Goal: Transaction & Acquisition: Purchase product/service

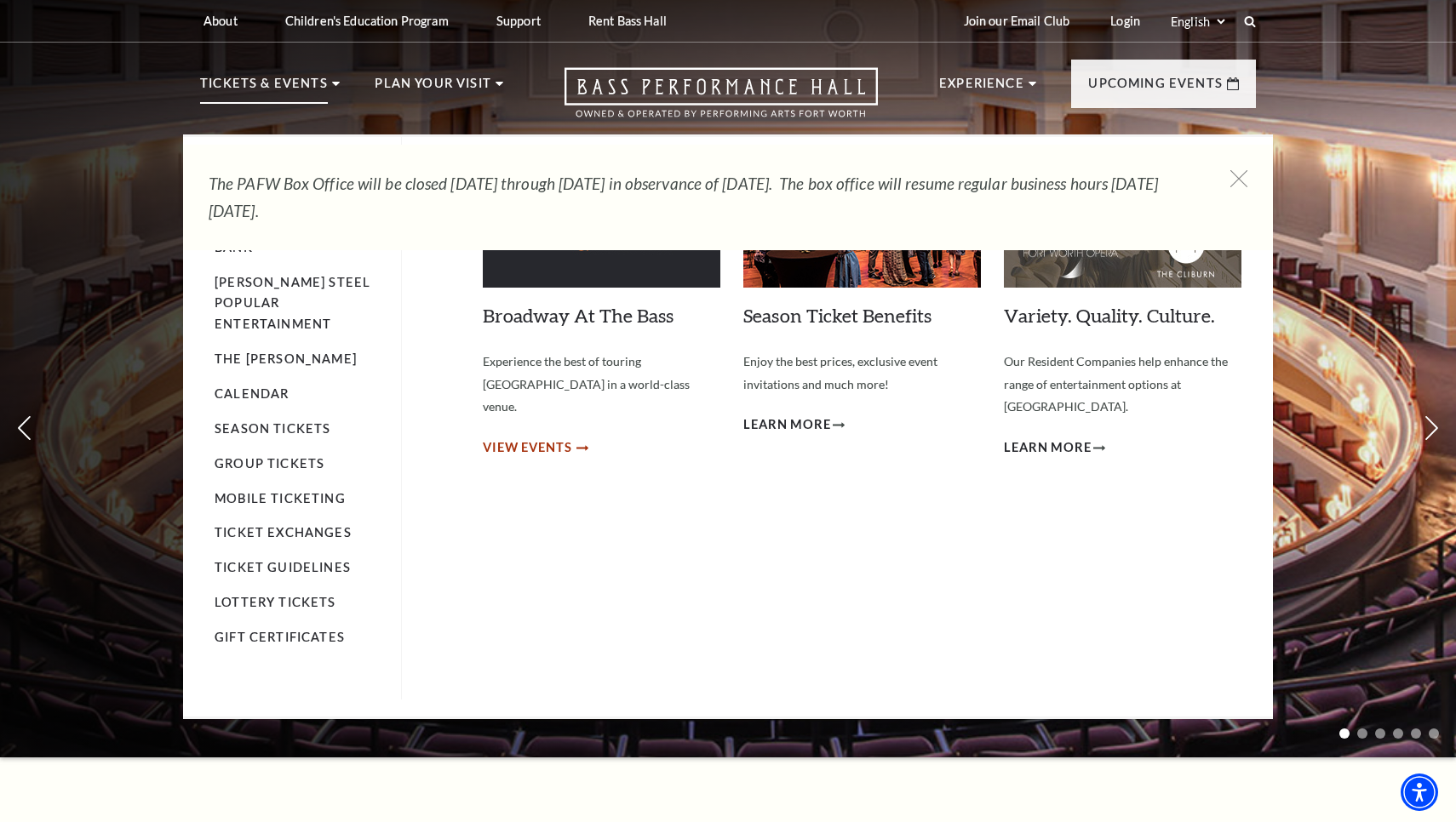
click at [530, 438] on span "View Events" at bounding box center [527, 448] width 89 height 22
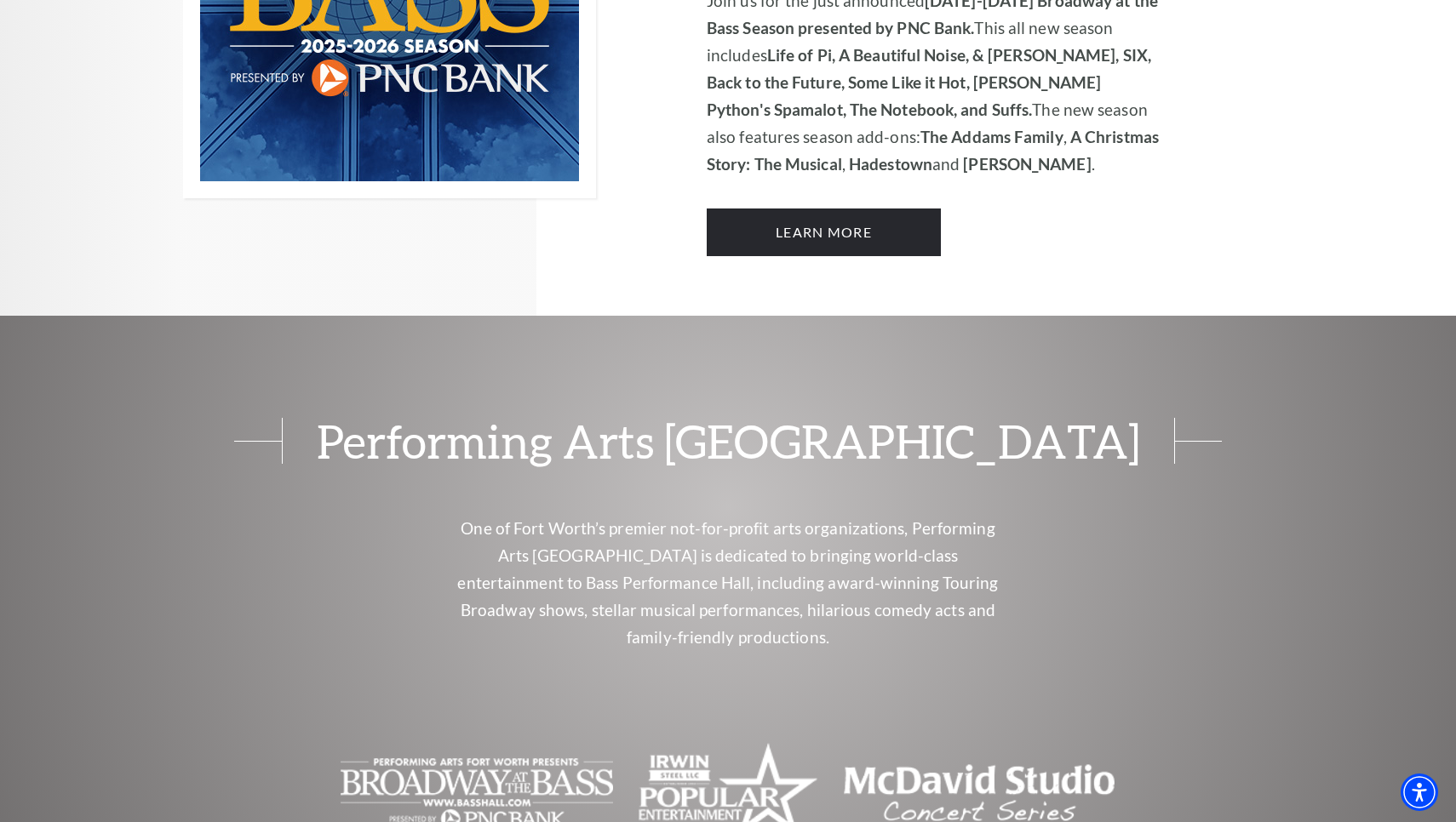
scroll to position [1229, 0]
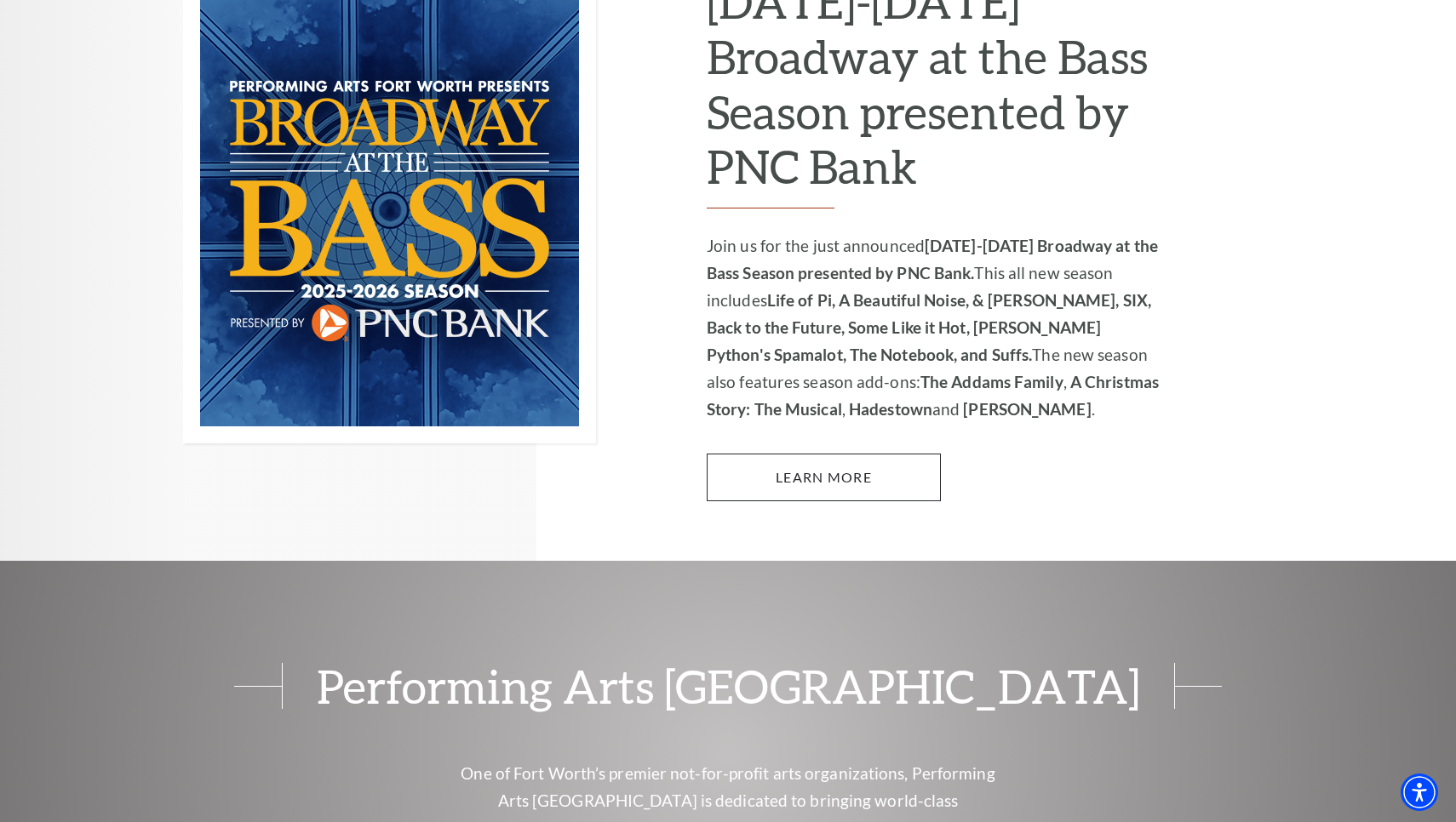
click at [777, 454] on link "Learn More" at bounding box center [824, 477] width 234 height 48
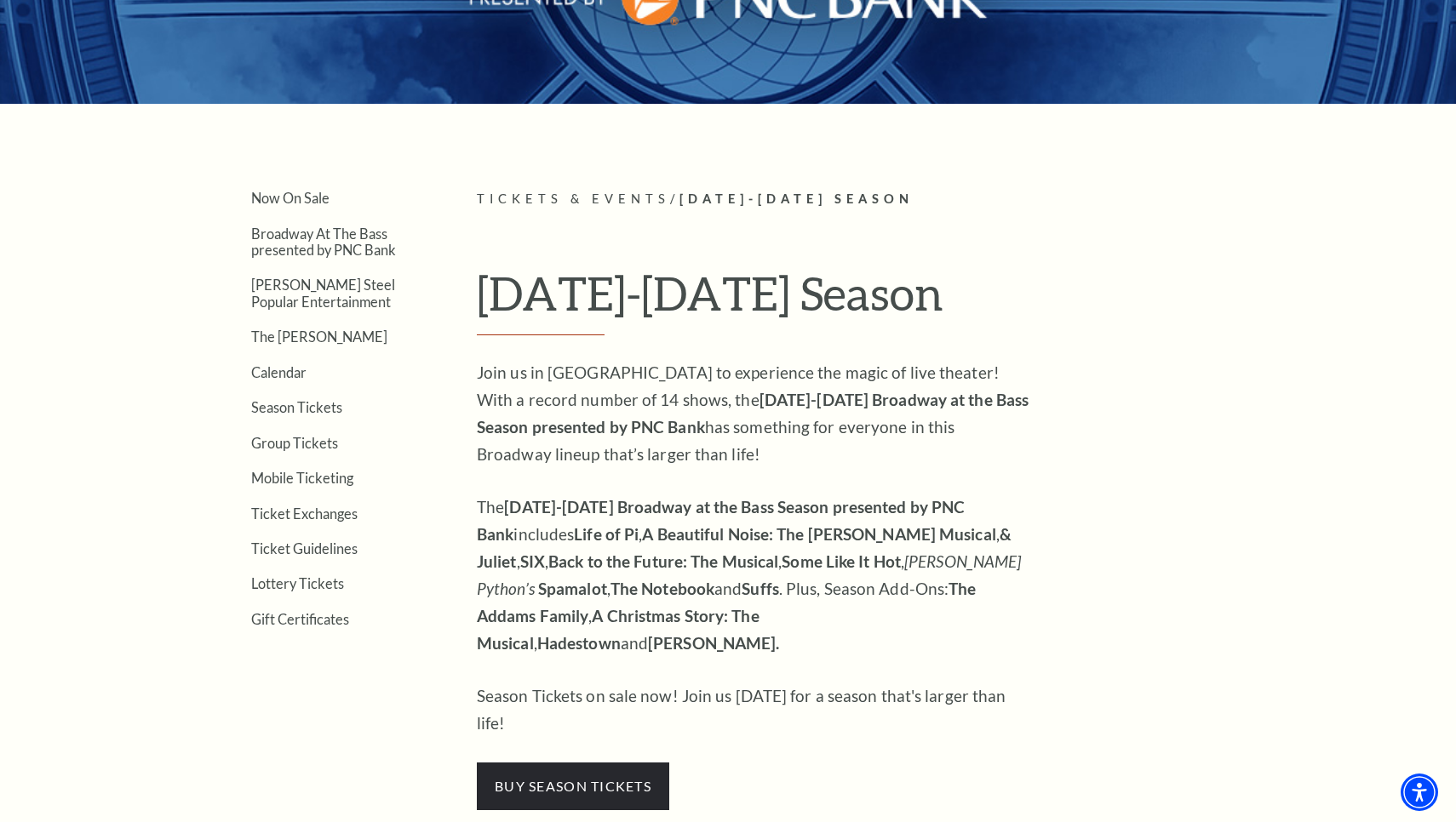
scroll to position [313, 0]
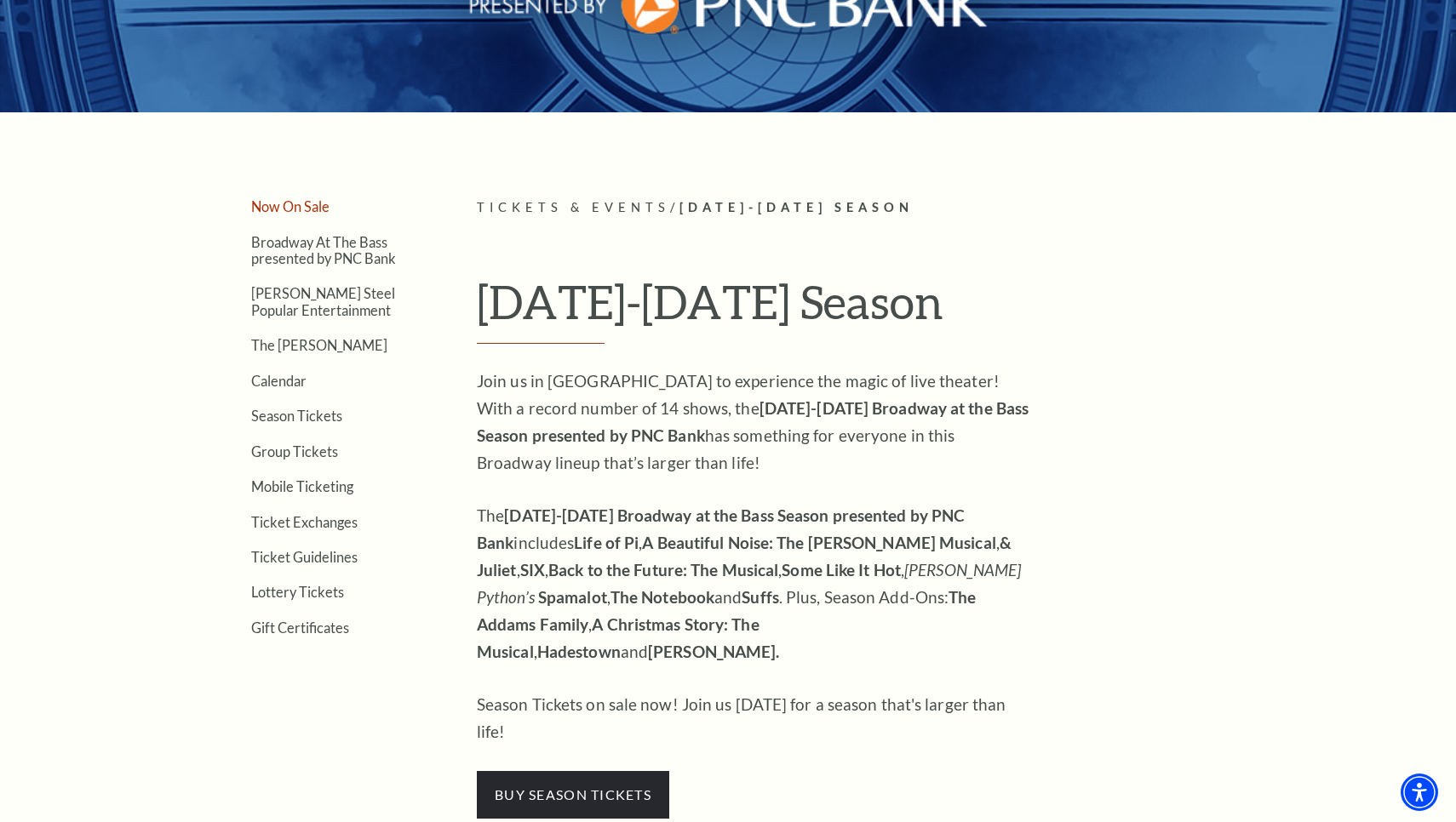
click at [279, 204] on link "Now On Sale" at bounding box center [291, 206] width 79 height 16
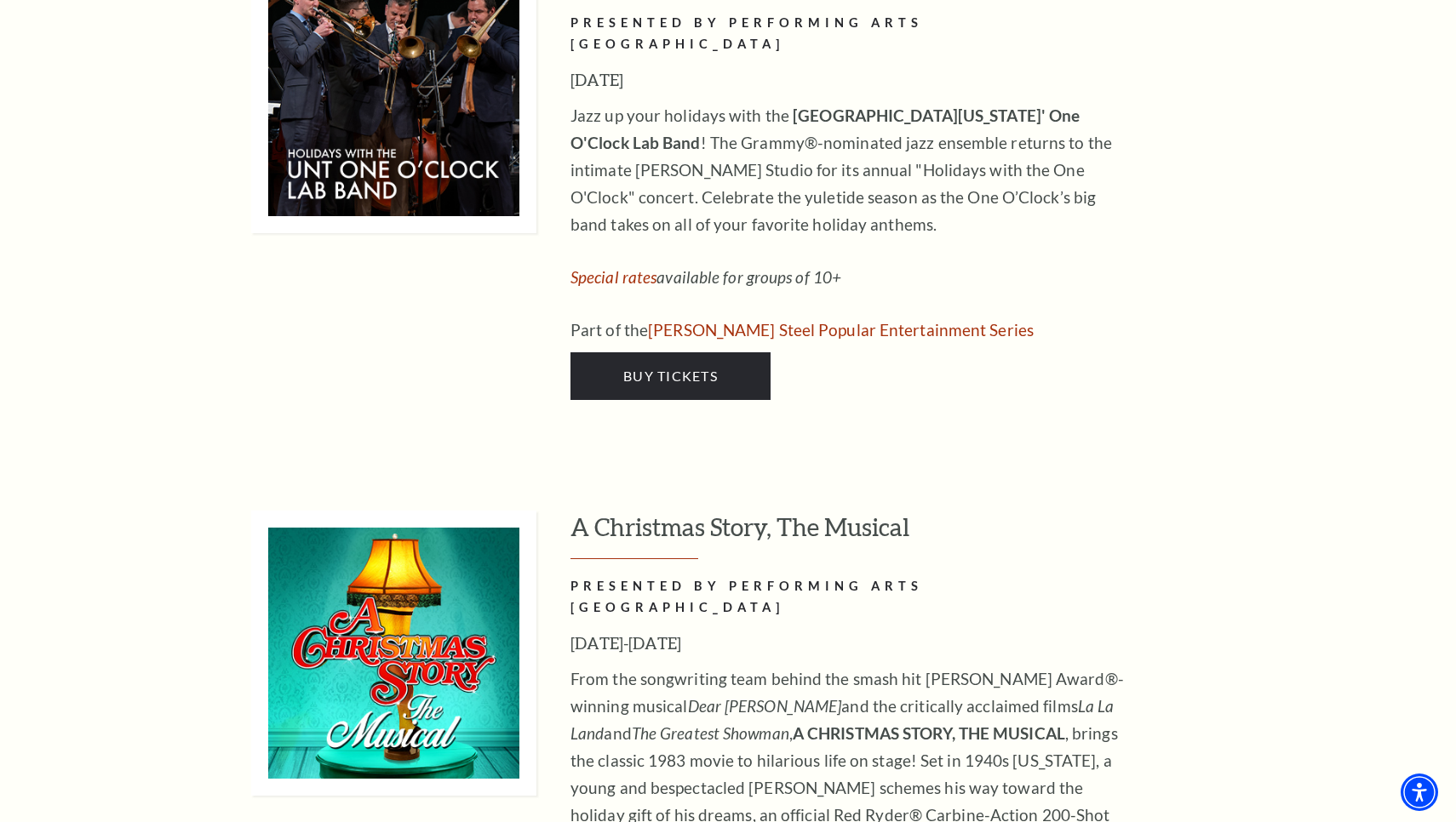
scroll to position [7124, 0]
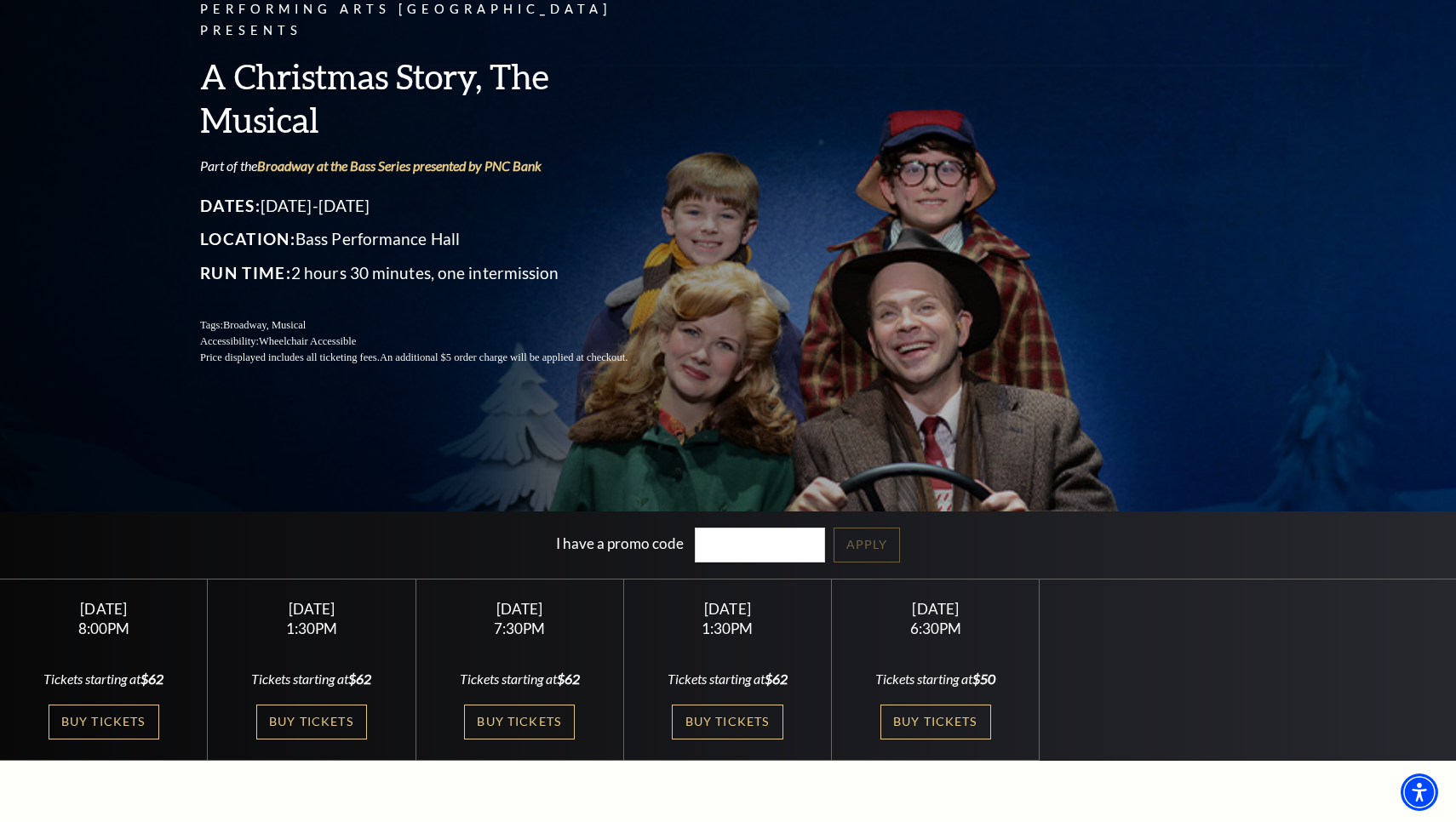
scroll to position [136, 0]
click at [318, 721] on link "Buy Tickets" at bounding box center [311, 722] width 111 height 35
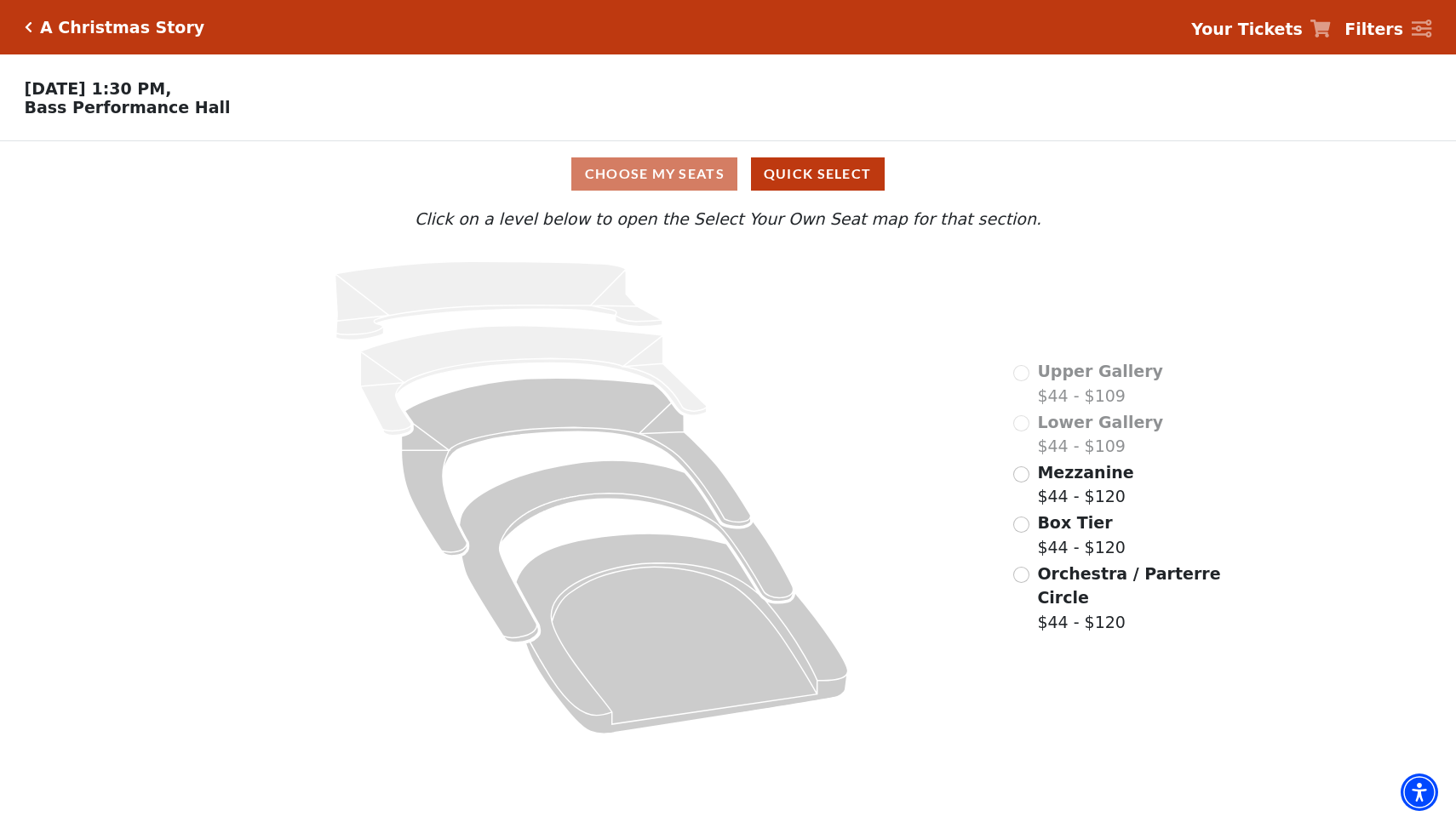
click at [1023, 524] on input "Box Tier$44 - $120\a" at bounding box center [1021, 524] width 16 height 16
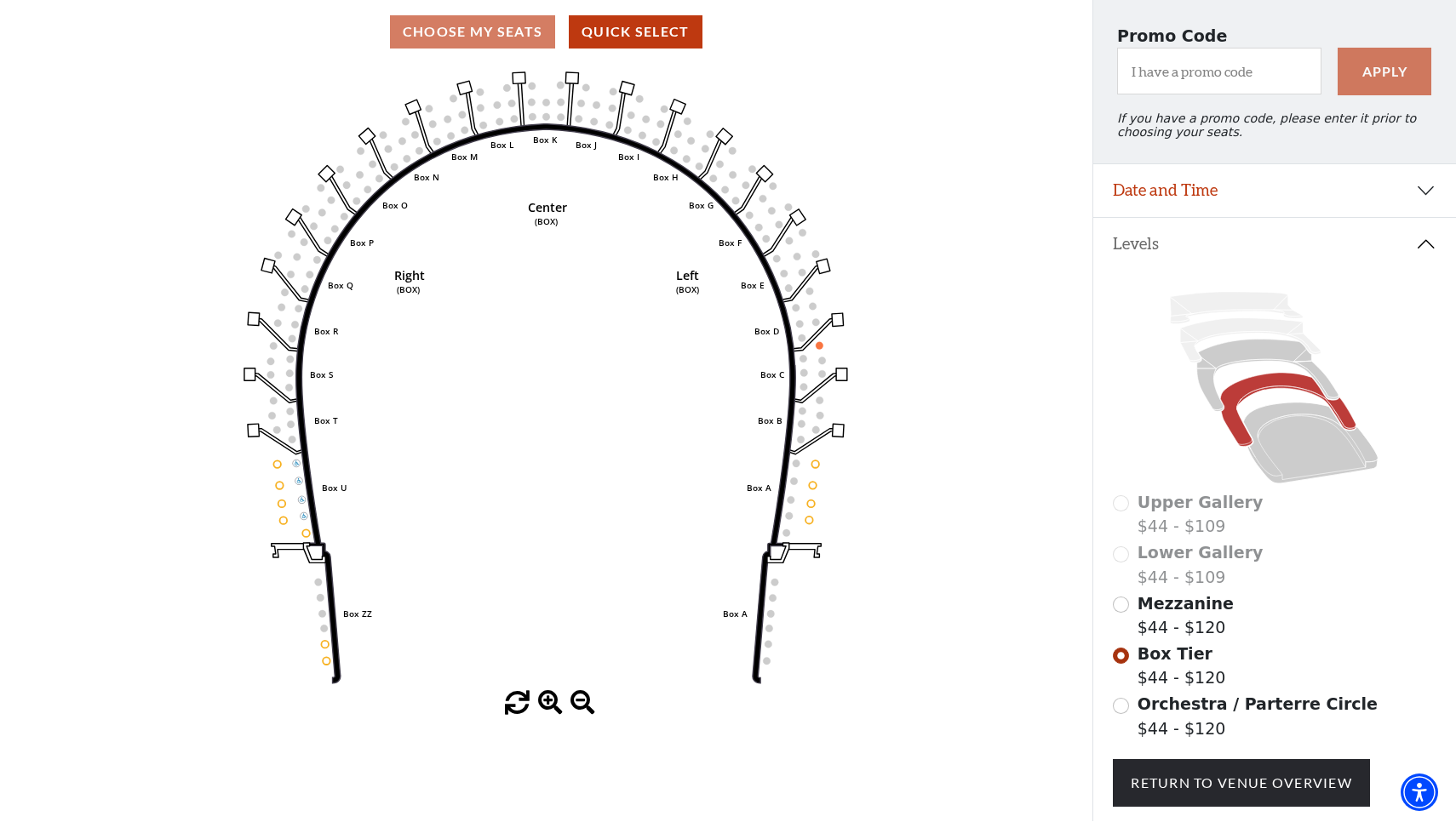
scroll to position [142, 0]
click at [1118, 603] on input "Mezzanine$44 - $120\a" at bounding box center [1120, 605] width 16 height 16
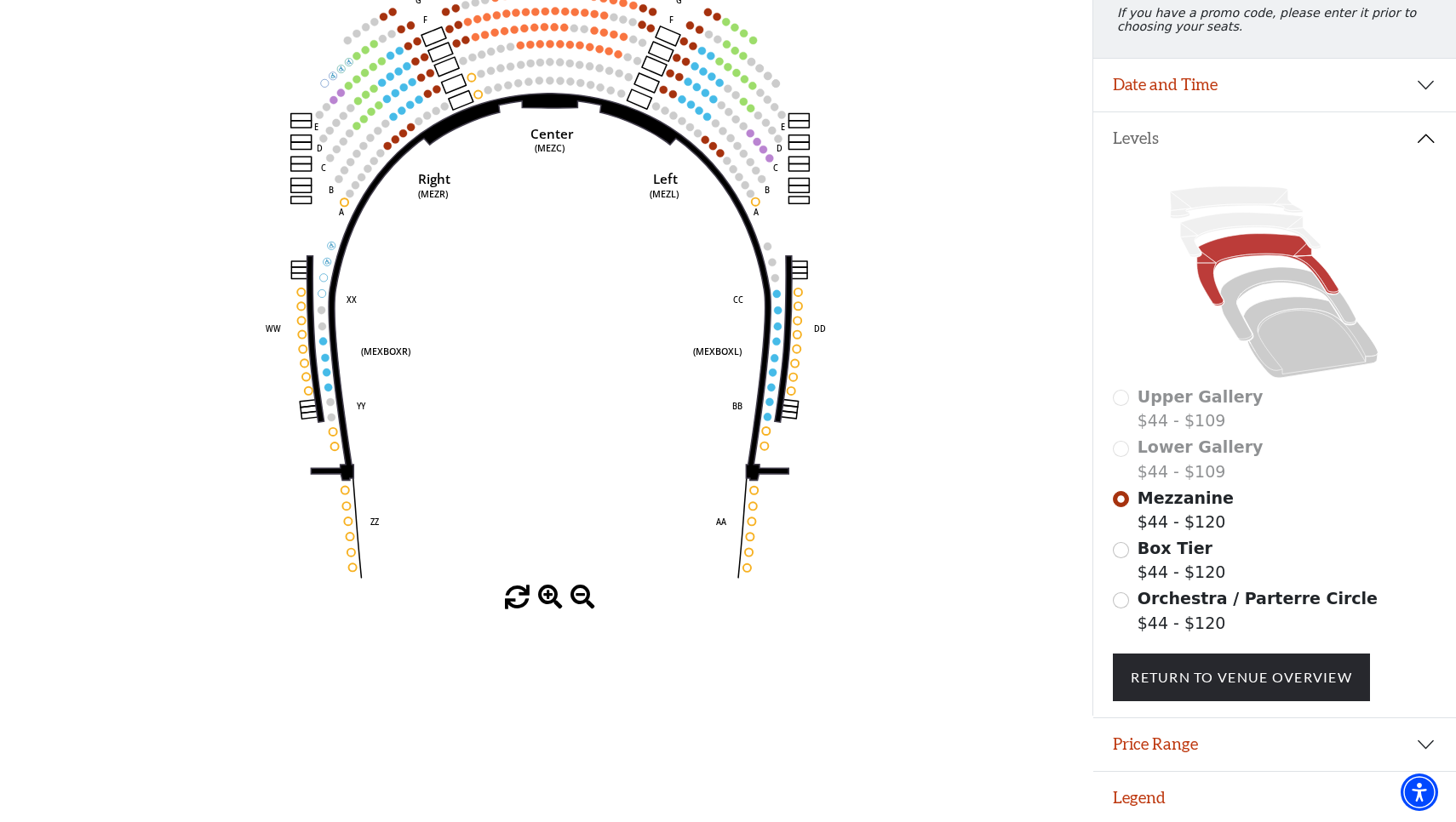
scroll to position [246, 0]
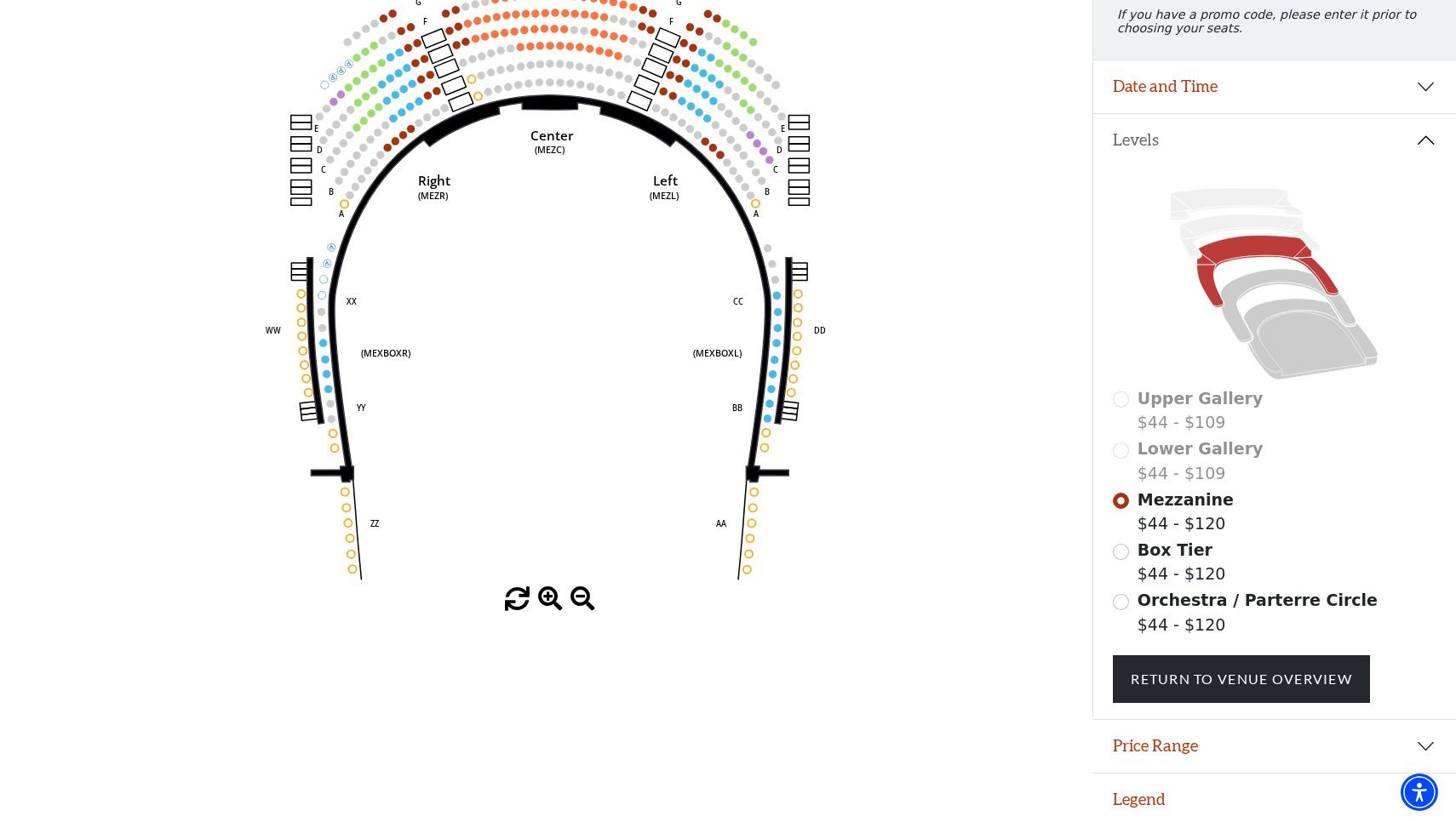
click at [1130, 796] on button "Legend" at bounding box center [1275, 800] width 364 height 52
click at [1147, 797] on button "Legend" at bounding box center [1275, 800] width 364 height 52
click at [1123, 549] on input "Box Tier$44 - $120\a" at bounding box center [1120, 551] width 16 height 16
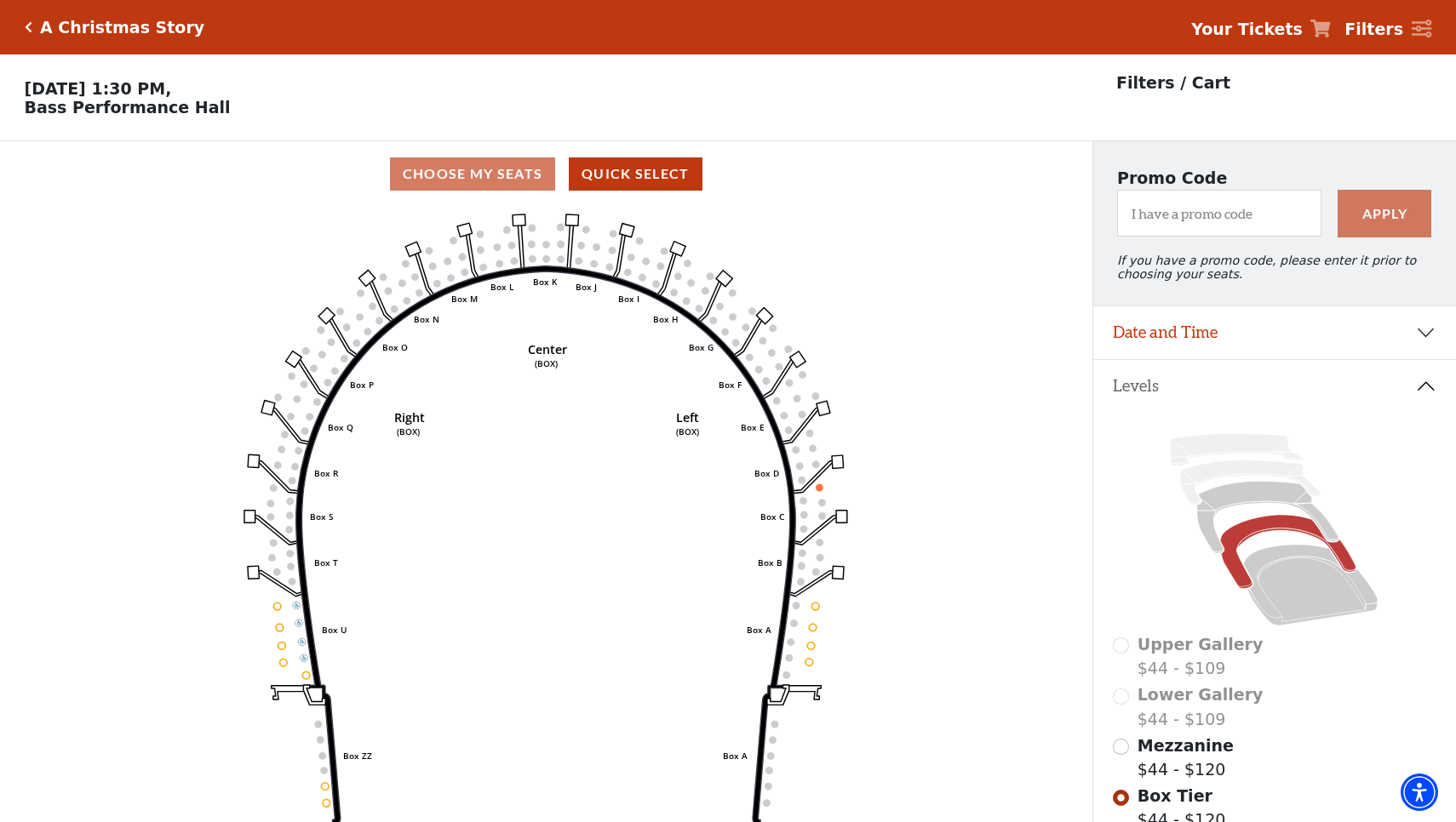
scroll to position [79, 0]
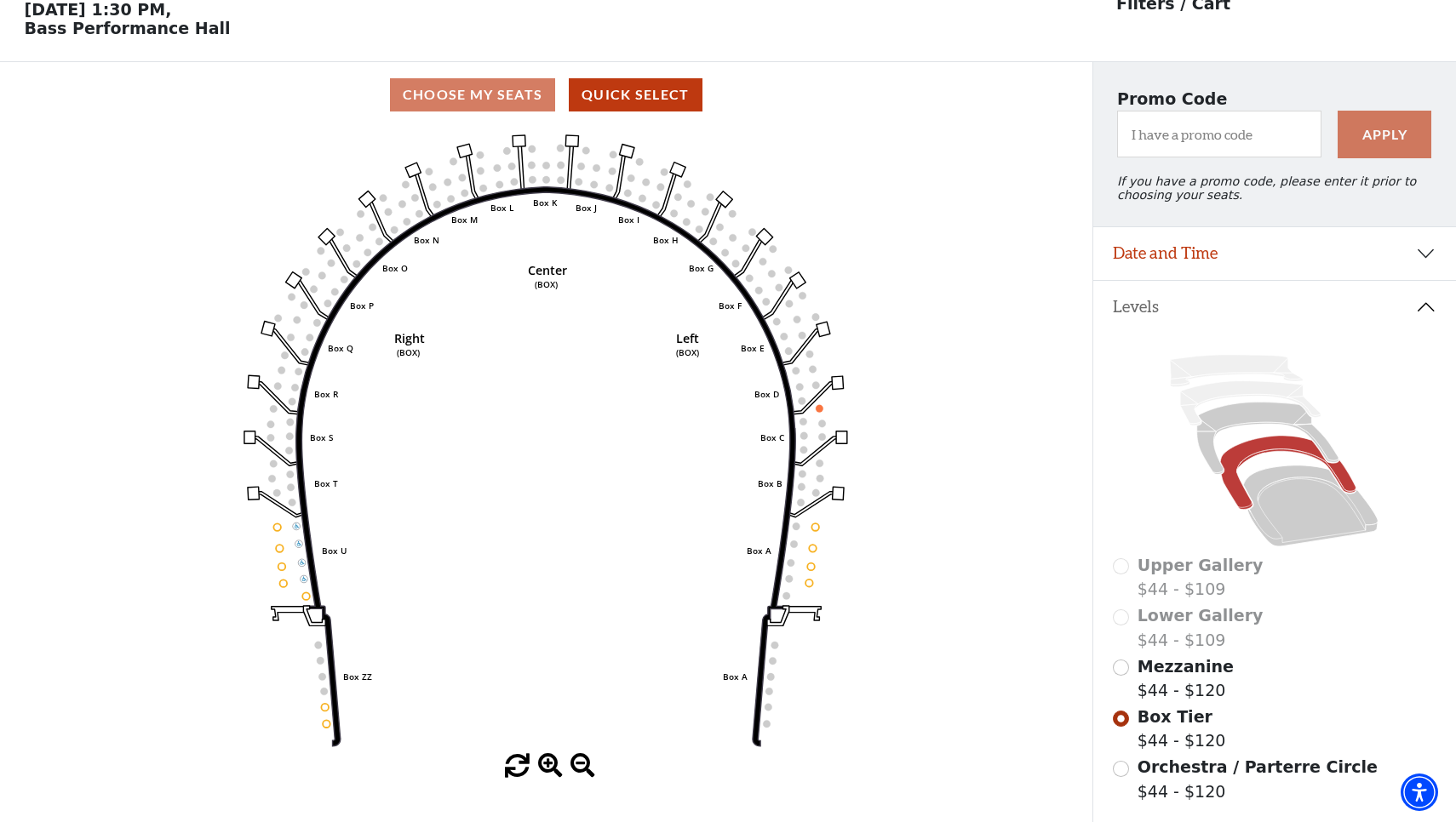
click at [1124, 769] on input "Orchestra / Parterre Circle$44 - $120\a" at bounding box center [1120, 769] width 16 height 16
